Goal: Information Seeking & Learning: Learn about a topic

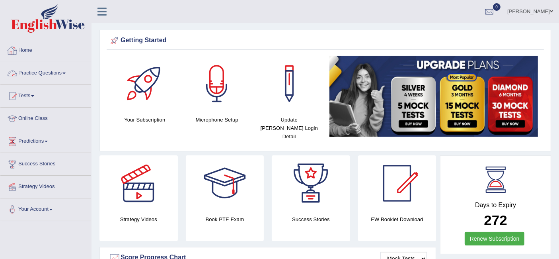
click at [41, 76] on link "Practice Questions" at bounding box center [45, 72] width 91 height 20
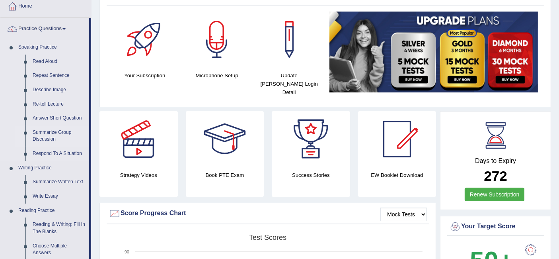
scroll to position [88, 0]
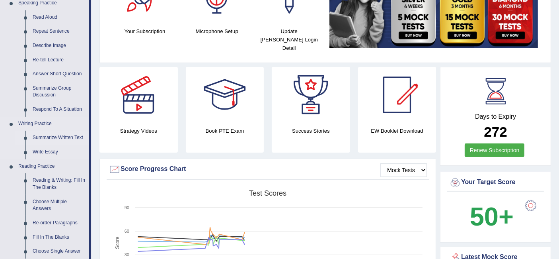
click at [49, 139] on link "Summarize Written Text" at bounding box center [59, 138] width 60 height 14
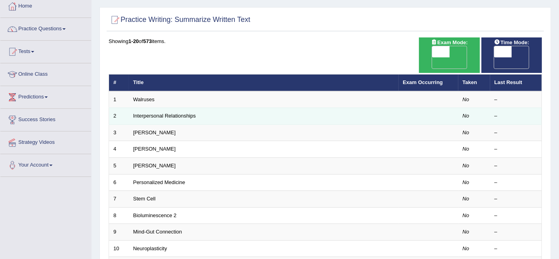
scroll to position [88, 0]
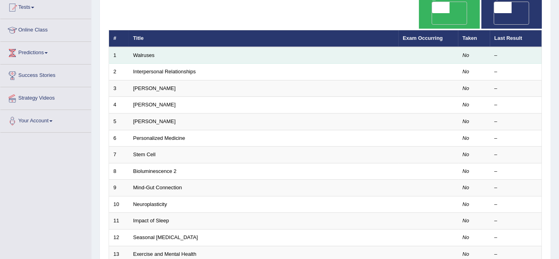
click at [142, 48] on td "Walruses" at bounding box center [264, 55] width 270 height 17
click at [142, 52] on link "Walruses" at bounding box center [143, 55] width 21 height 6
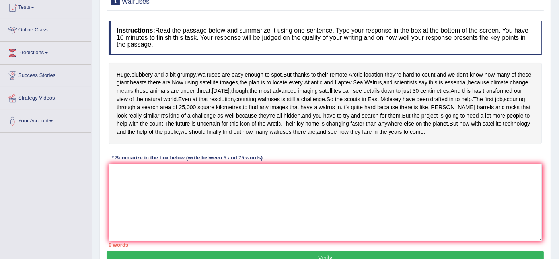
scroll to position [133, 0]
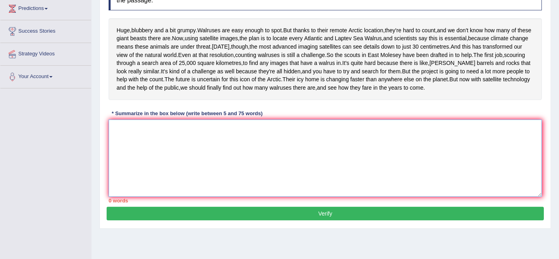
click at [161, 186] on textarea at bounding box center [325, 157] width 433 height 77
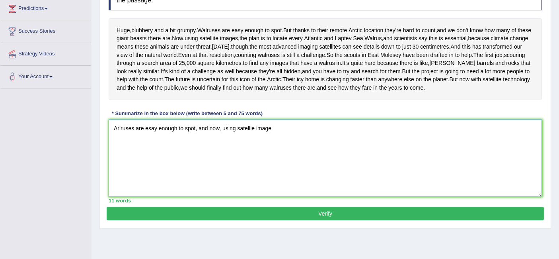
click at [116, 168] on textarea "Arlruses are esay enough to spot, and now, using satellie image" at bounding box center [325, 157] width 433 height 77
click at [125, 165] on textarea "Warlruses are esay enough to spot, and now, using satellie image" at bounding box center [325, 157] width 433 height 77
click at [277, 168] on textarea "Warlruses are esay enough to spot, and now, using satellie image" at bounding box center [325, 157] width 433 height 77
click at [137, 165] on textarea "Warlruses are esay enough to spot, and now, using satellie images" at bounding box center [325, 157] width 433 height 77
click at [288, 165] on textarea "Walruses are esay enough to spot, and now, using satellie images" at bounding box center [325, 157] width 433 height 77
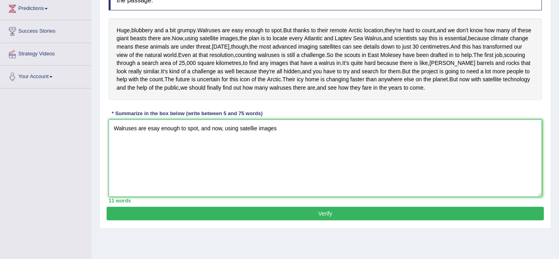
click at [287, 172] on textarea "Walruses are esay enough to spot, and now, using satellie images" at bounding box center [325, 157] width 433 height 77
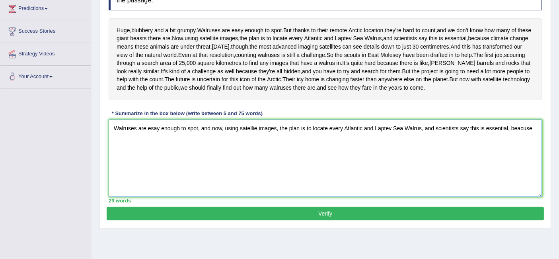
click at [535, 169] on textarea "Walruses are esay enough to spot, and now, using satellie images, the plan is t…" at bounding box center [325, 157] width 433 height 77
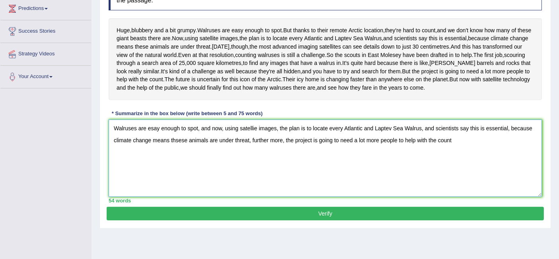
click at [269, 180] on textarea "Walruses are esay enough to spot, and now, using satellie images, the plan is t…" at bounding box center [325, 157] width 433 height 77
click at [285, 181] on textarea "Walruses are esay enough to spot, and now, using satellie images, the plan is t…" at bounding box center [325, 157] width 433 height 77
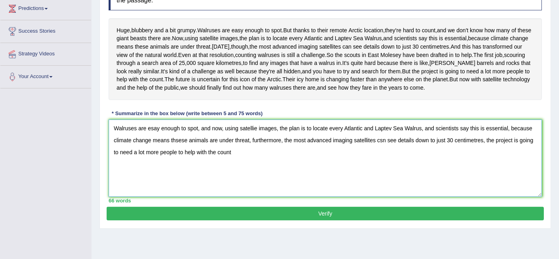
click at [385, 180] on textarea "Walruses are esay enough to spot, and now, using satellie images, the plan is t…" at bounding box center [325, 157] width 433 height 77
click at [485, 181] on textarea "Walruses are esay enough to spot, and now, using satellie images, the plan is t…" at bounding box center [325, 157] width 433 height 77
drag, startPoint x: 485, startPoint y: 181, endPoint x: 481, endPoint y: 191, distance: 11.0
click at [481, 191] on textarea "Walruses are esay enough to spot, and now, using satellie images, the plan is t…" at bounding box center [325, 157] width 433 height 77
click at [474, 197] on textarea "Walruses are esay enough to spot, and now, using satellie images, the plan is t…" at bounding box center [325, 157] width 433 height 77
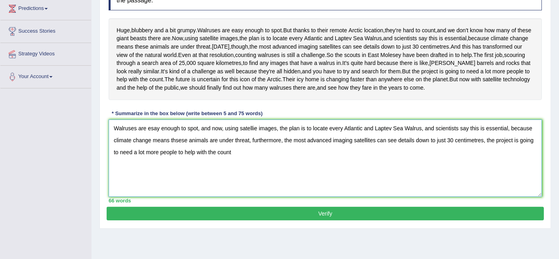
click at [474, 197] on textarea "Walruses are esay enough to spot, and now, using satellie images, the plan is t…" at bounding box center [325, 157] width 433 height 77
click at [485, 178] on textarea "Walruses are esay enough to spot, and now, using satellie images, the plan is t…" at bounding box center [325, 157] width 433 height 77
click at [426, 197] on textarea "Walruses are esay enough to spot, and now, using satellie images, the plan is t…" at bounding box center [325, 157] width 433 height 77
click at [295, 195] on textarea "Walruses are esay enough to spot, and now, using satellie images, the plan is t…" at bounding box center [325, 157] width 433 height 77
click at [273, 189] on textarea "Walruses are esay enough to spot, and now, using satellie images, the plan is t…" at bounding box center [325, 157] width 433 height 77
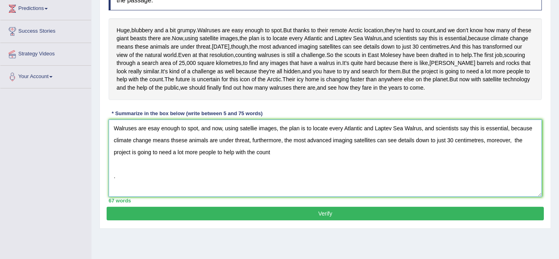
click at [281, 193] on textarea "Walruses are esay enough to spot, and now, using satellie images, the plan is t…" at bounding box center [325, 157] width 433 height 77
click at [150, 168] on textarea "Walruses are esay enough to spot, and now, using satellie images, the plan is t…" at bounding box center [325, 157] width 433 height 77
click at [159, 168] on textarea "Walruses are easay enough to spot, and now, using satellie images, the plan is …" at bounding box center [325, 157] width 433 height 77
click at [254, 167] on textarea "Walruses are easy enough to spot, and now, using satellie images, the plan is t…" at bounding box center [325, 157] width 433 height 77
type textarea "Walruses are easy enough to spot, and now, using satellite images, the plan is …"
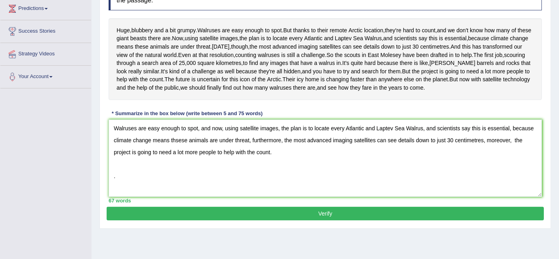
click at [224, 220] on button "Verify" at bounding box center [325, 214] width 437 height 14
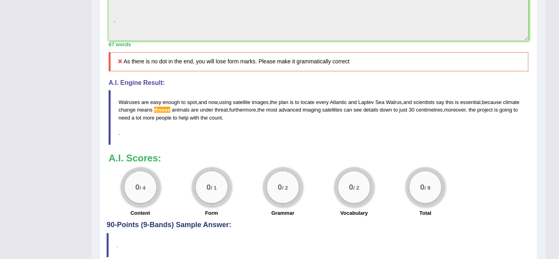
scroll to position [265, 0]
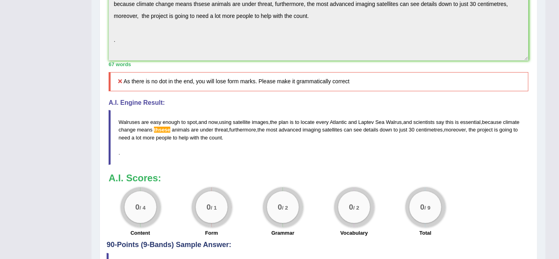
click at [170, 133] on span "thsese" at bounding box center [162, 130] width 16 height 6
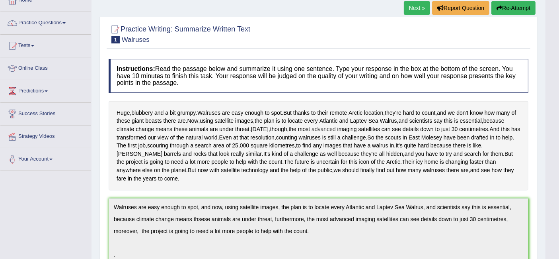
scroll to position [0, 0]
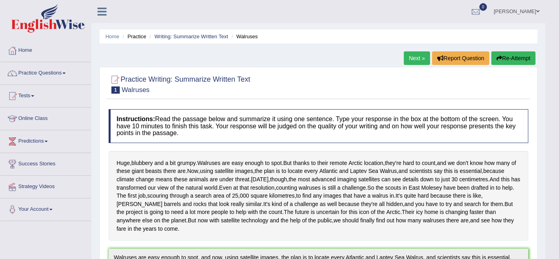
click at [497, 55] on icon "button" at bounding box center [500, 58] width 6 height 6
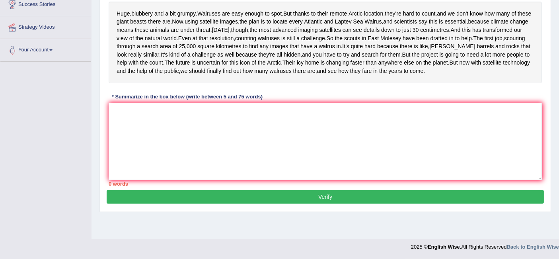
scroll to position [177, 0]
paste textarea "Walruses are easy enough to spot, and now, using satellite images, the plan is …"
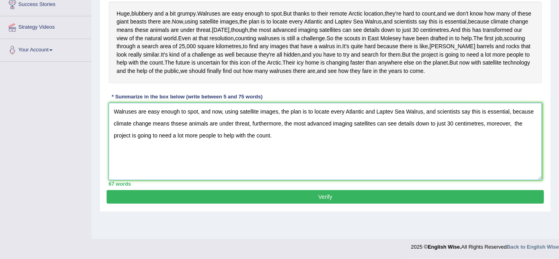
type textarea "Walruses are easy enough to spot, and now, using satellite images, the plan is …"
click at [318, 203] on button "Verify" at bounding box center [325, 197] width 437 height 14
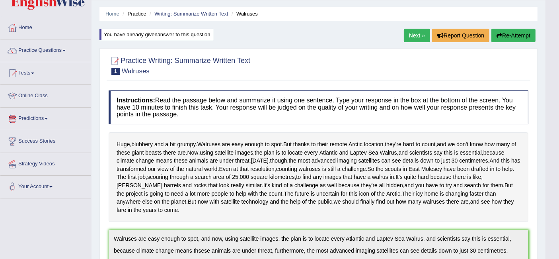
scroll to position [0, 0]
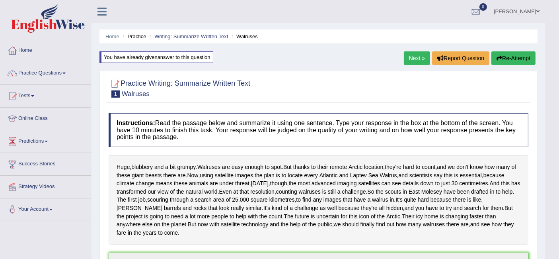
click at [413, 60] on link "Next »" at bounding box center [417, 58] width 26 height 14
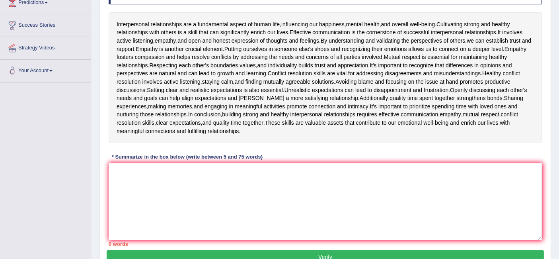
scroll to position [132, 0]
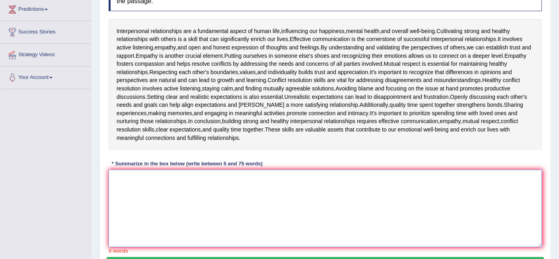
click at [178, 184] on textarea at bounding box center [325, 208] width 433 height 77
type textarea "U"
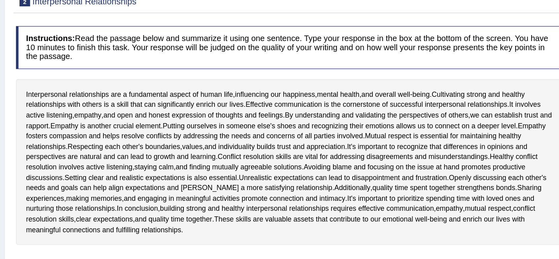
scroll to position [104, 0]
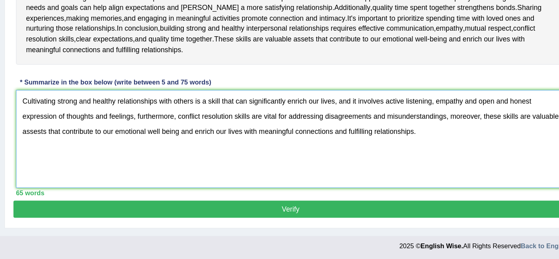
type textarea "Cultivating strong and healthy relationships with others is a skill that can si…"
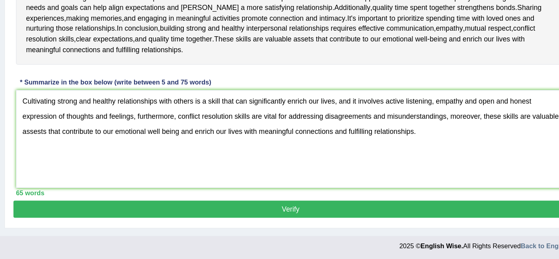
click at [277, 218] on button "Verify" at bounding box center [325, 220] width 437 height 14
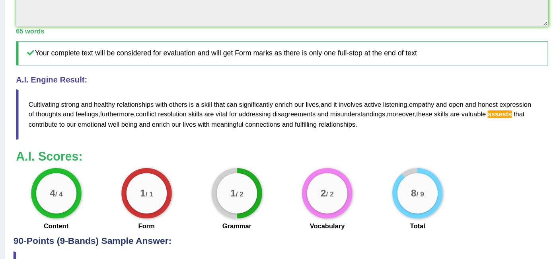
scroll to position [334, 0]
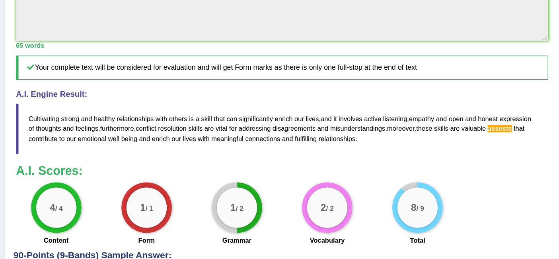
click at [500, 101] on span "assests" at bounding box center [490, 101] width 19 height 6
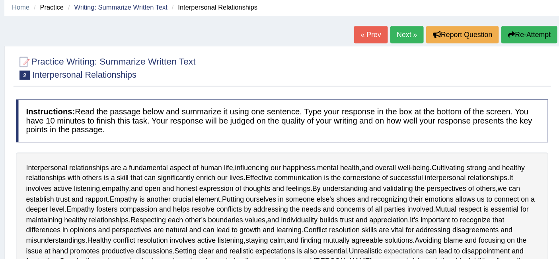
scroll to position [0, 0]
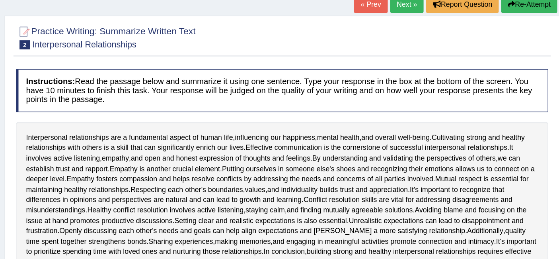
click at [413, 56] on link "Next »" at bounding box center [417, 58] width 26 height 14
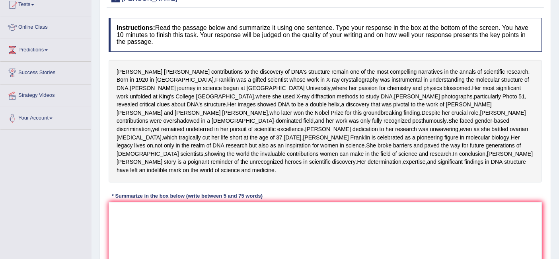
scroll to position [177, 0]
